Goal: Transaction & Acquisition: Subscribe to service/newsletter

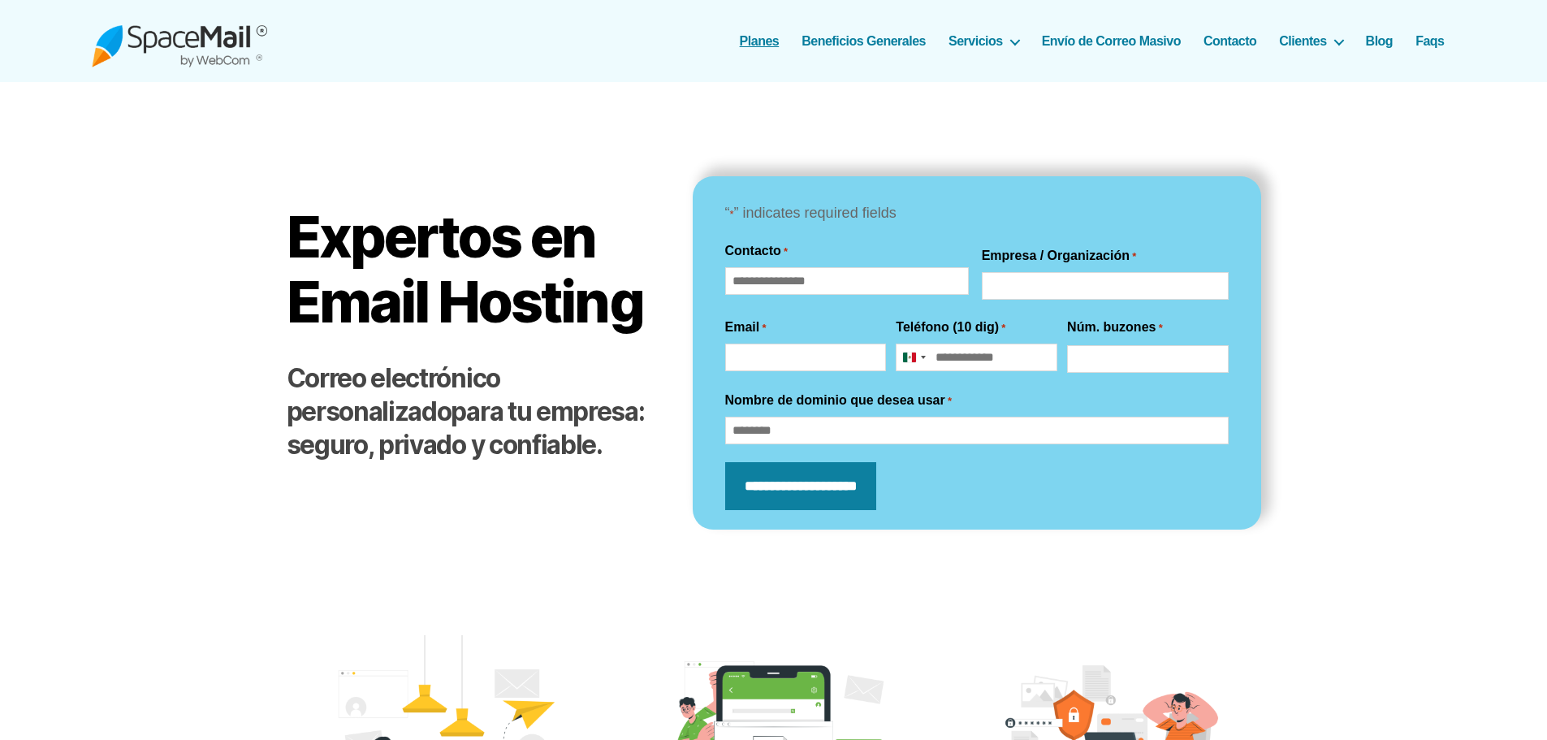
click at [768, 40] on link "Planes" at bounding box center [760, 40] width 40 height 15
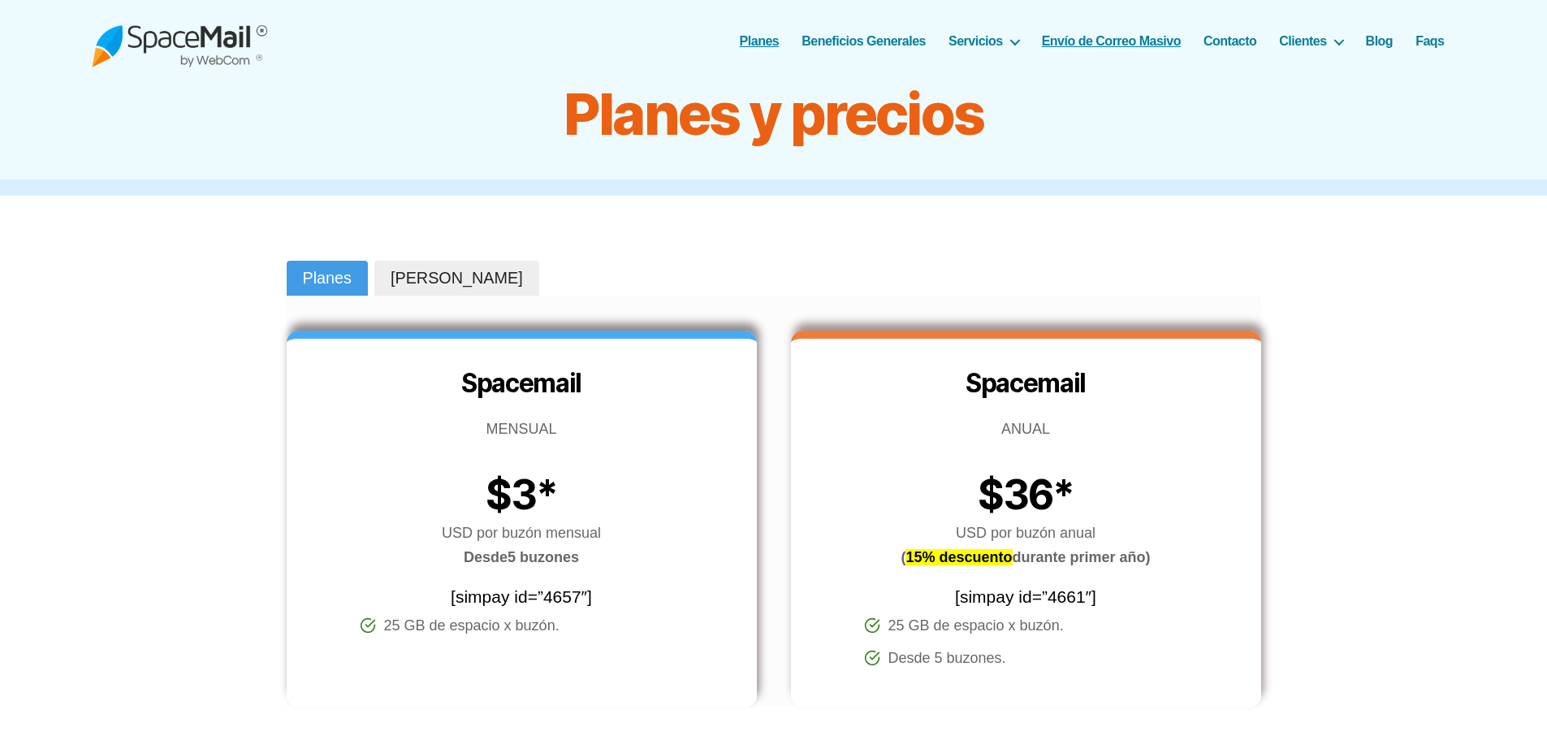
click at [1102, 41] on link "Envío de Correo Masivo" at bounding box center [1111, 40] width 139 height 15
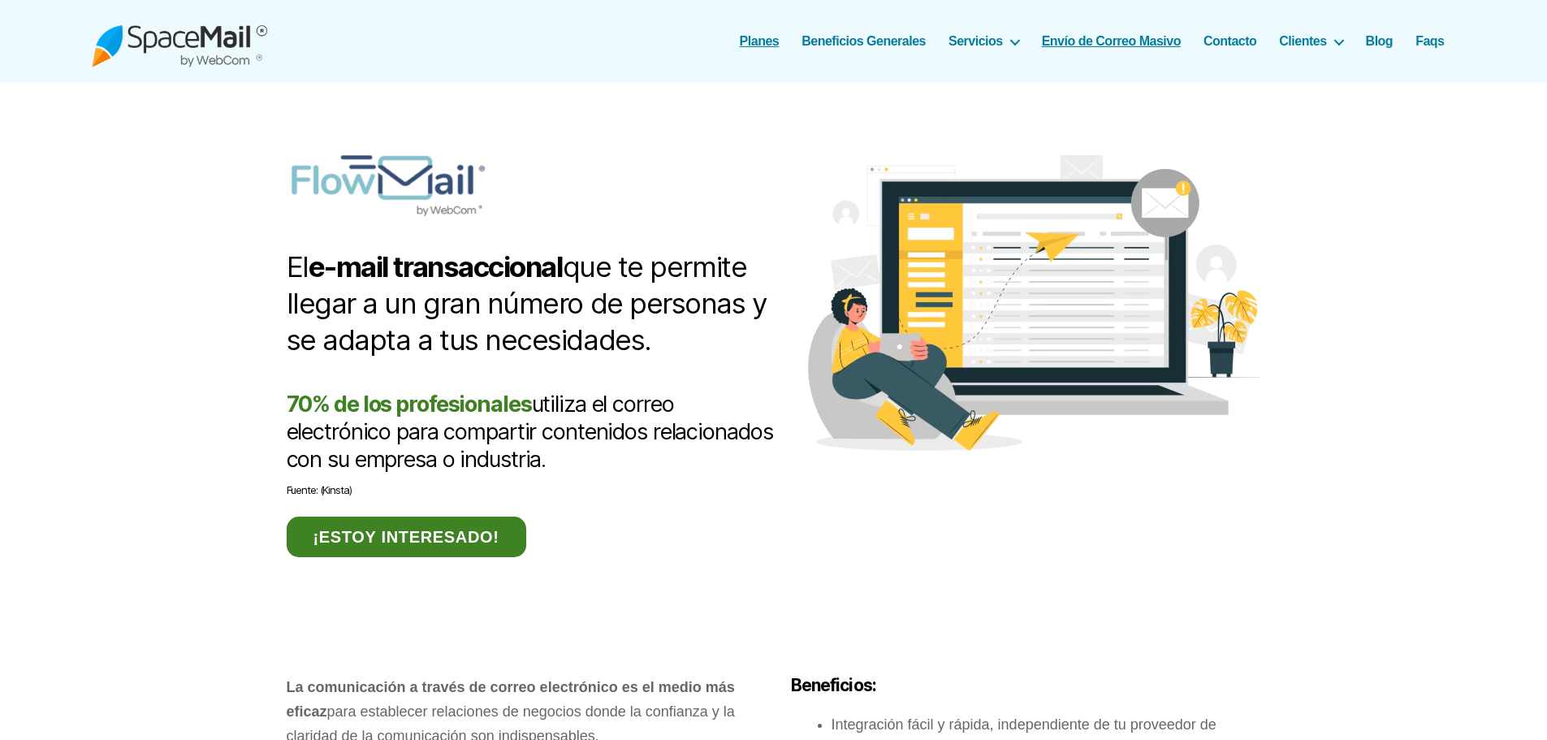
click at [768, 36] on link "Planes" at bounding box center [760, 40] width 40 height 15
